Goal: Feedback & Contribution: Leave review/rating

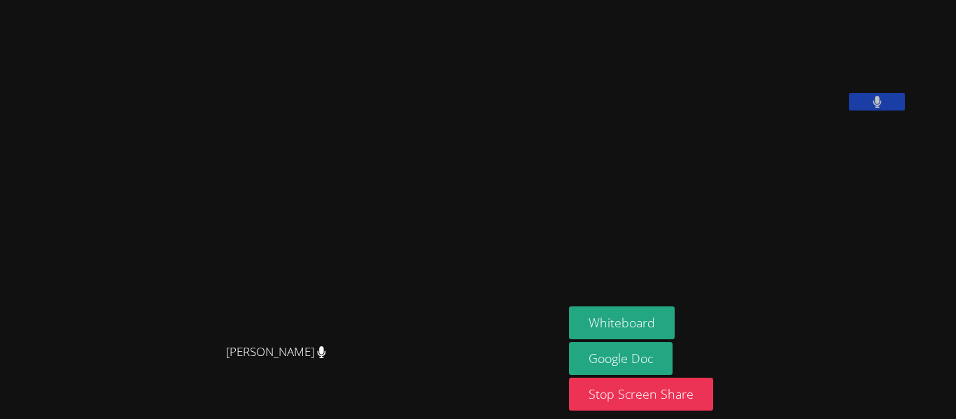
click at [881, 108] on icon at bounding box center [877, 102] width 8 height 12
click at [885, 108] on icon at bounding box center [877, 102] width 15 height 12
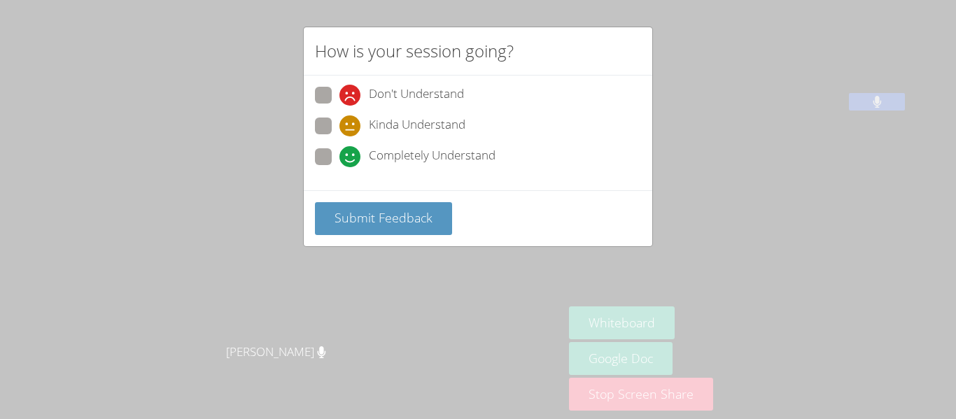
click at [339, 167] on span at bounding box center [339, 167] width 0 height 0
click at [339, 152] on input "Completely Understand" at bounding box center [345, 154] width 12 height 12
radio input "true"
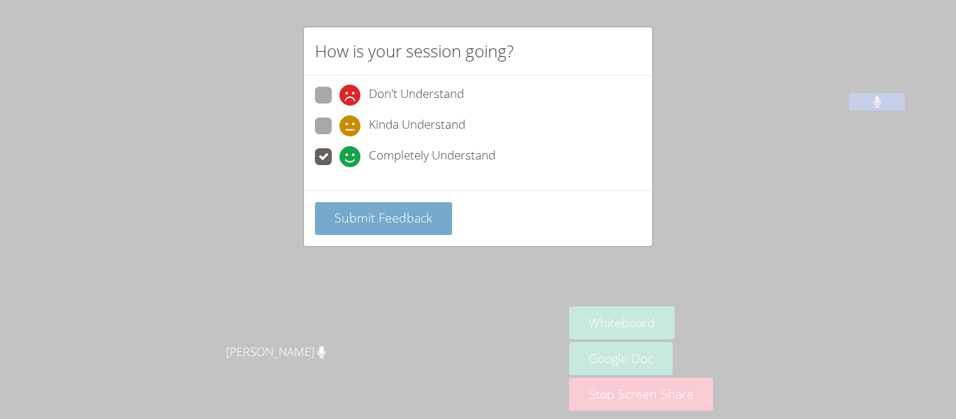
click at [356, 225] on span "Submit Feedback" at bounding box center [384, 217] width 98 height 17
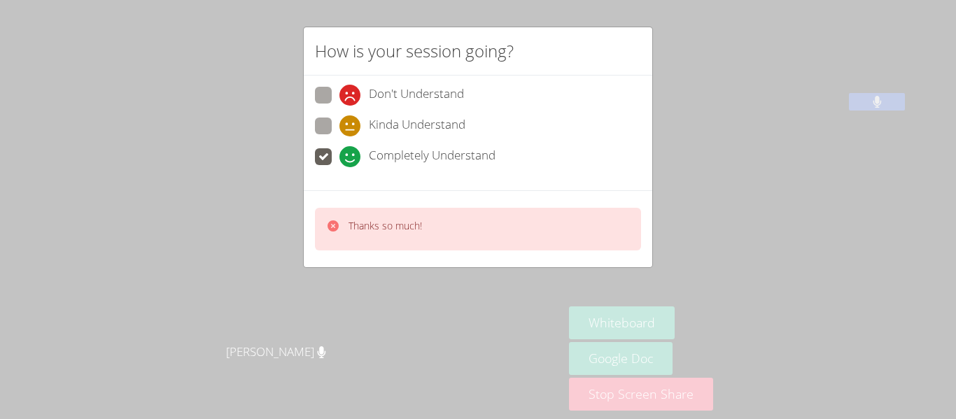
click at [510, 270] on div "How is your session going? Don't Understand Kinda Understand Completely Underst…" at bounding box center [478, 209] width 956 height 419
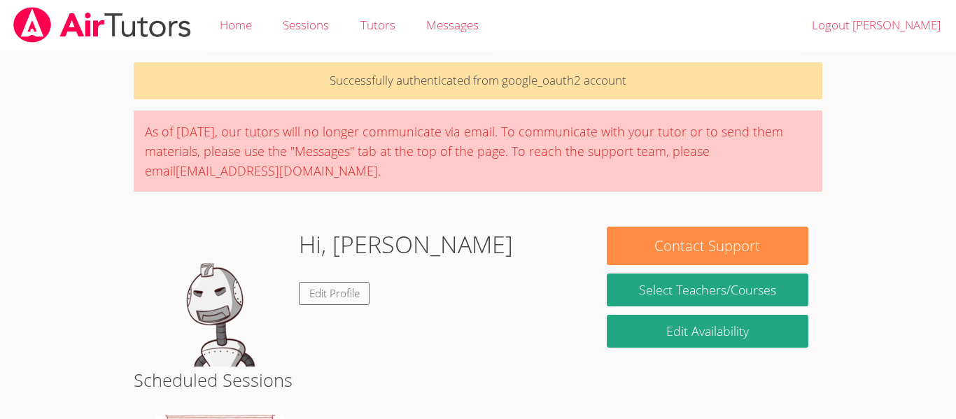
scroll to position [244, 0]
